Goal: Task Accomplishment & Management: Use online tool/utility

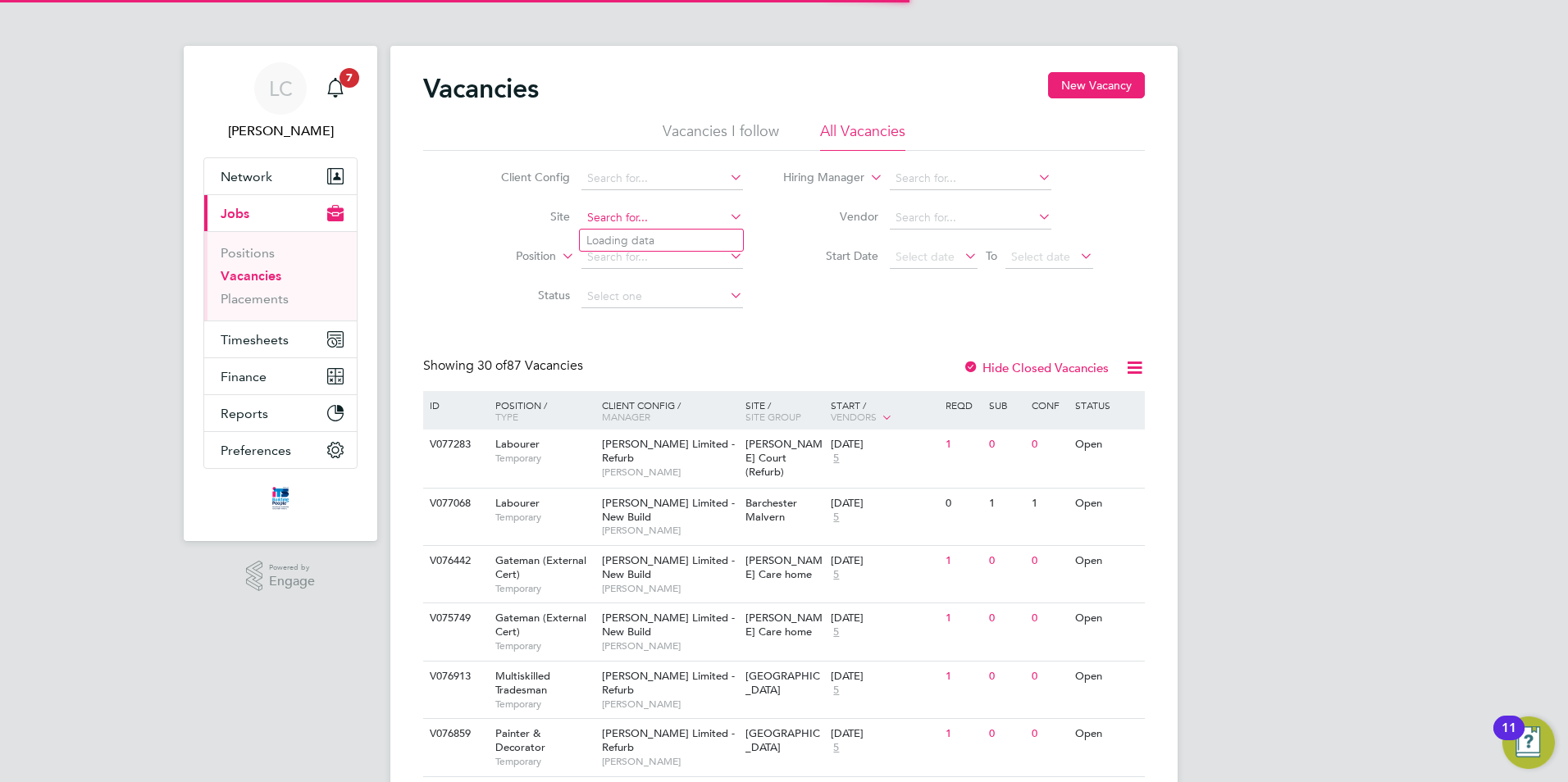
click at [660, 221] on input at bounding box center [662, 218] width 161 height 23
type input "d"
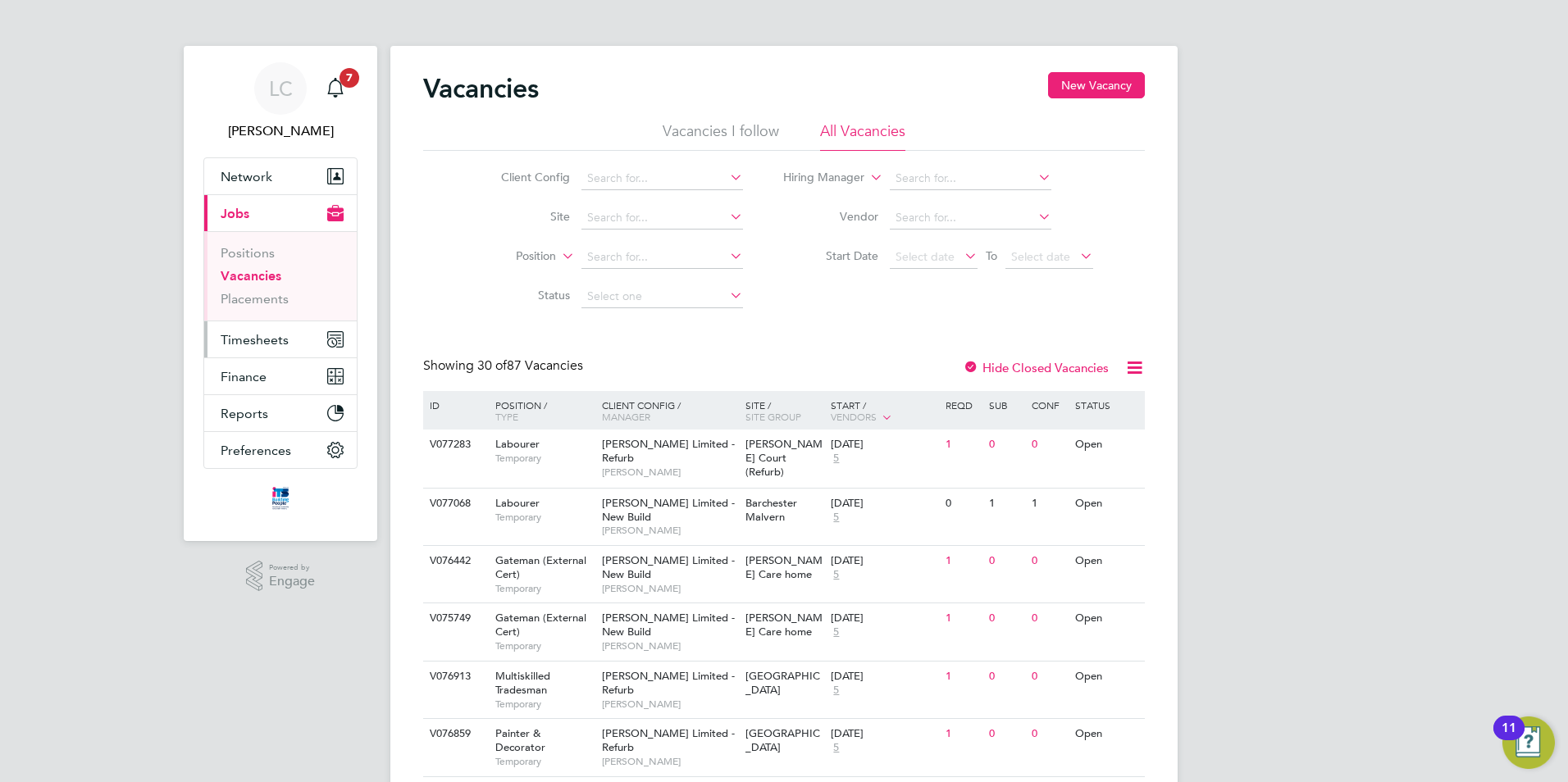
click at [239, 334] on span "Timesheets" at bounding box center [255, 340] width 68 height 16
click at [614, 222] on input at bounding box center [662, 218] width 161 height 23
click at [667, 239] on b "Glebe" at bounding box center [659, 240] width 32 height 14
type input "M490351 - [GEOGRAPHIC_DATA]"
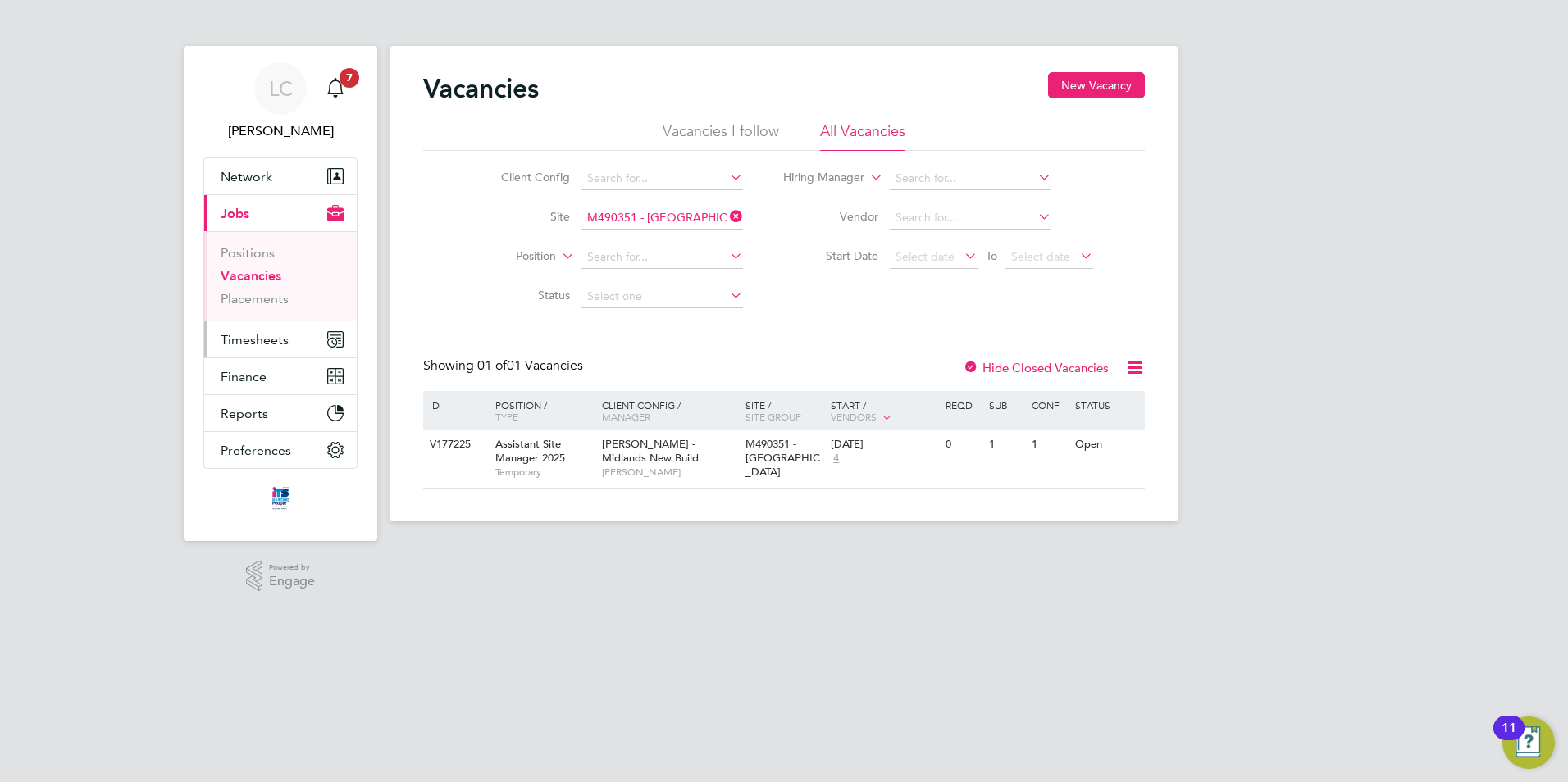
click at [238, 340] on span "Timesheets" at bounding box center [255, 340] width 68 height 16
click at [260, 330] on button "Timesheets" at bounding box center [281, 339] width 153 height 36
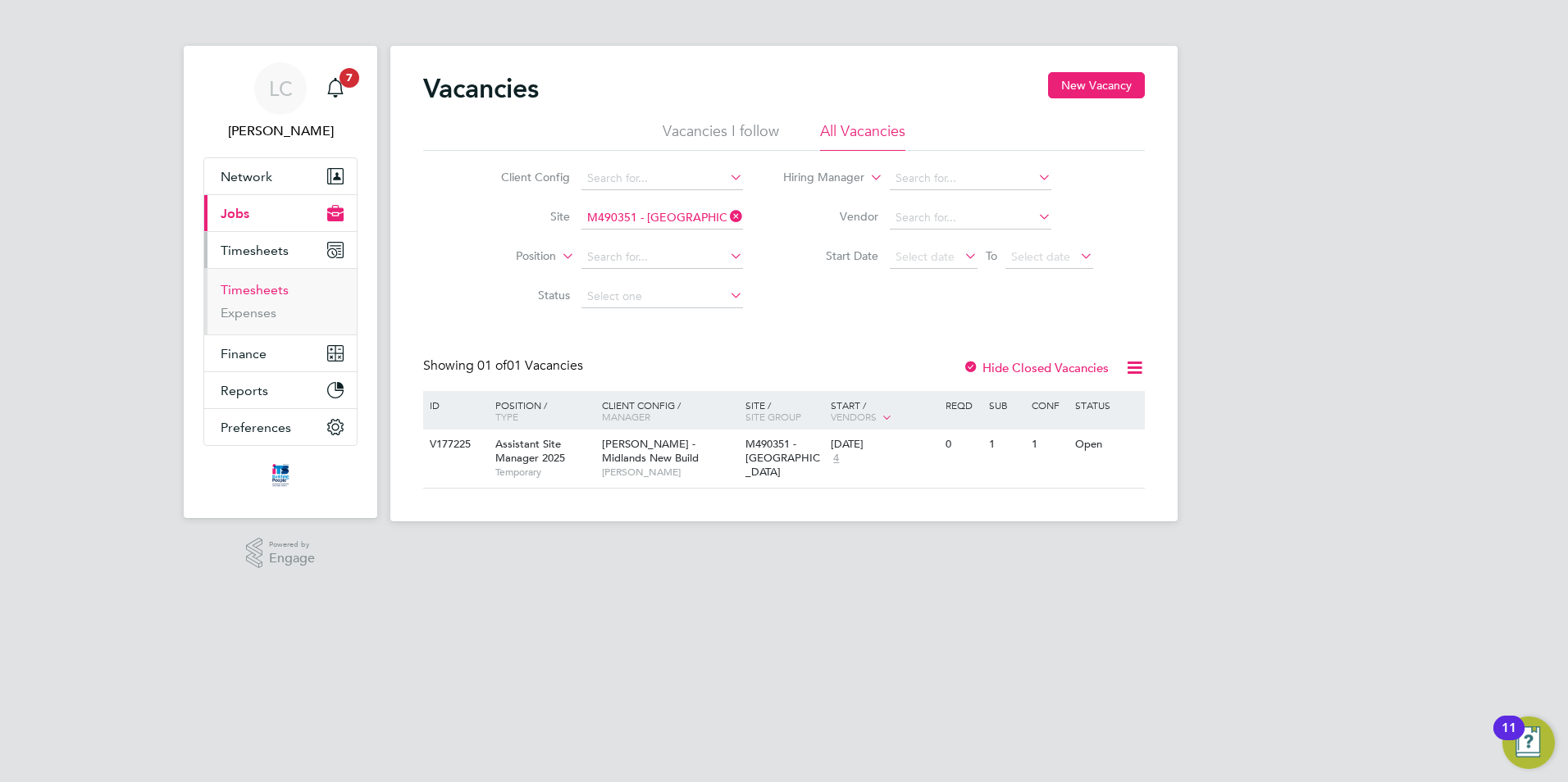
click at [277, 288] on link "Timesheets" at bounding box center [255, 290] width 68 height 16
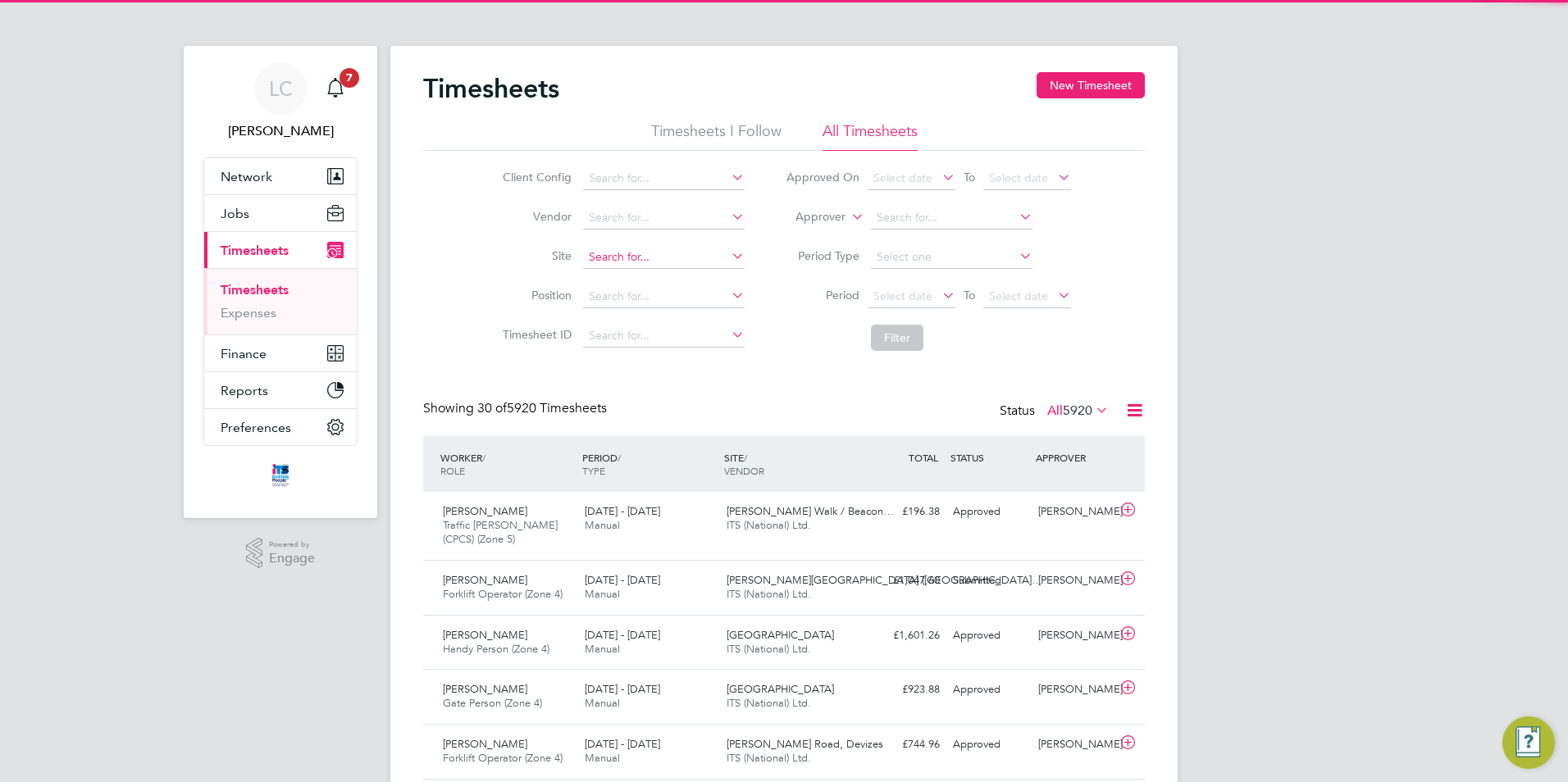
click at [625, 257] on input at bounding box center [664, 257] width 161 height 23
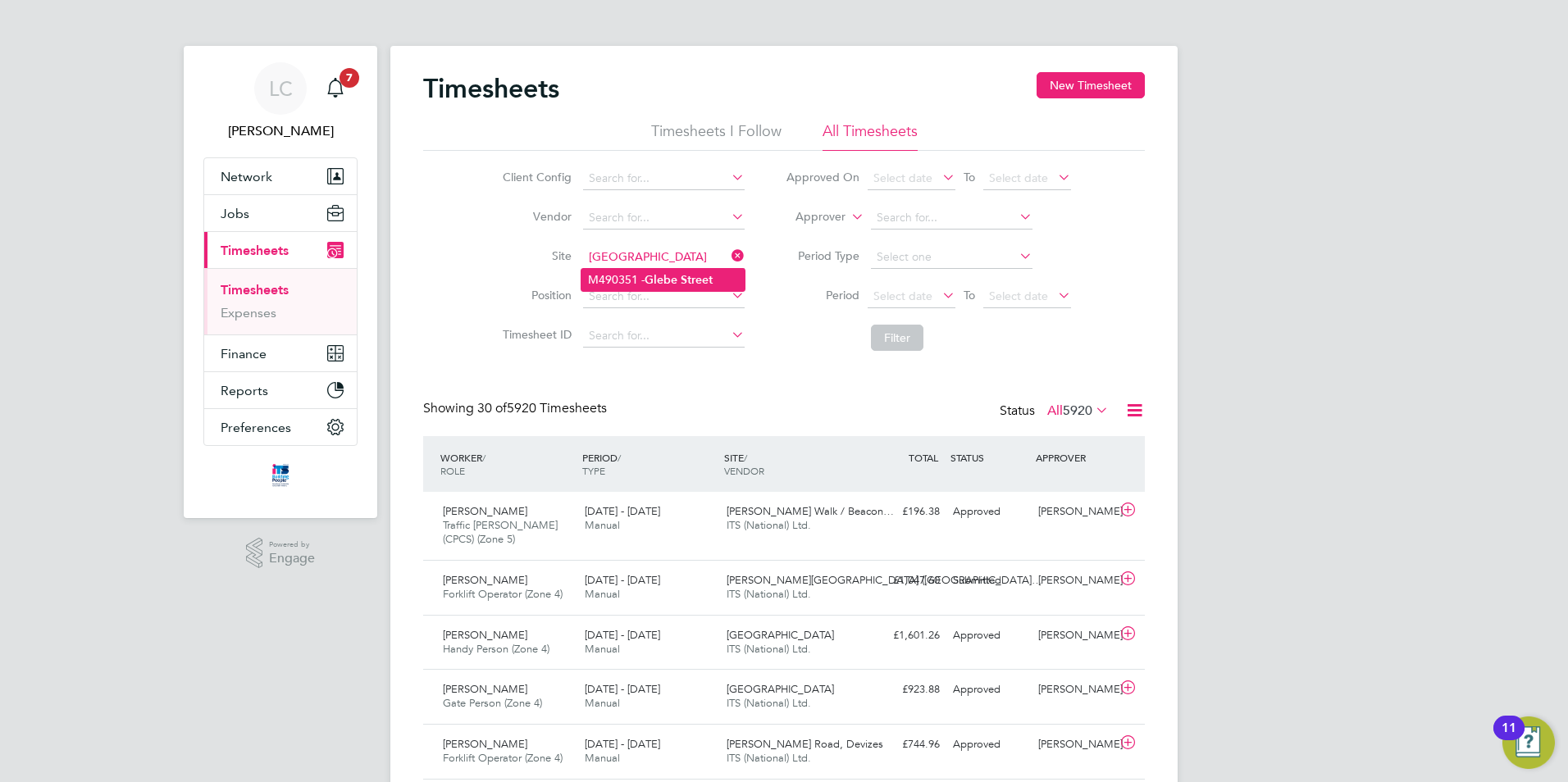
click at [673, 277] on b "Glebe" at bounding box center [660, 280] width 32 height 14
type input "M490351 - [GEOGRAPHIC_DATA]"
click at [881, 333] on button "Filter" at bounding box center [896, 338] width 52 height 27
